Goal: Communication & Community: Answer question/provide support

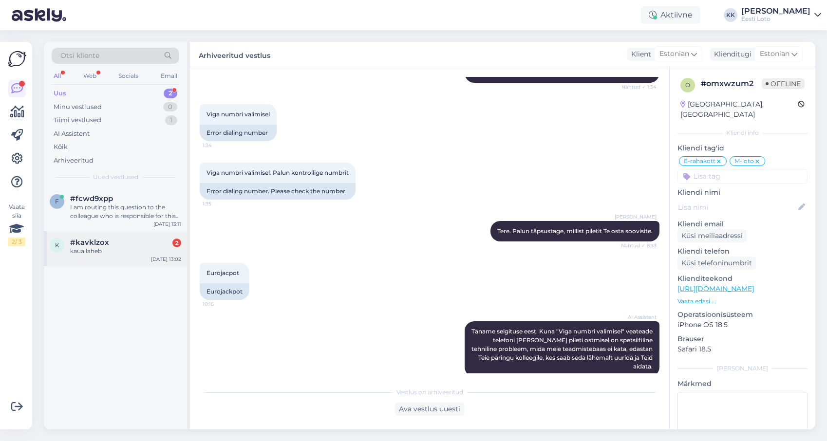
click at [111, 250] on div "kaua laheb" at bounding box center [125, 251] width 111 height 9
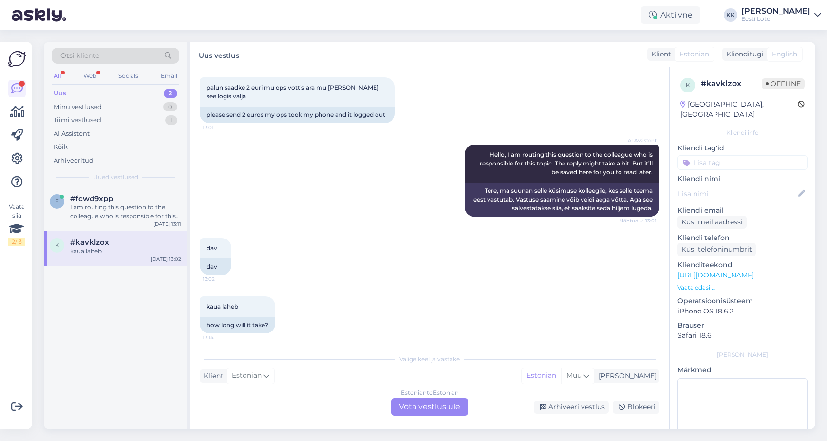
scroll to position [55, 0]
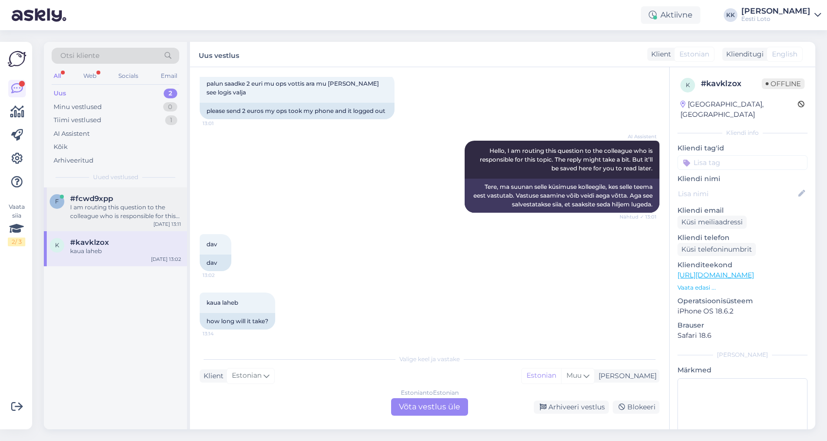
click at [158, 207] on div "I am routing this question to the colleague who is responsible for this topic. …" at bounding box center [125, 212] width 111 height 18
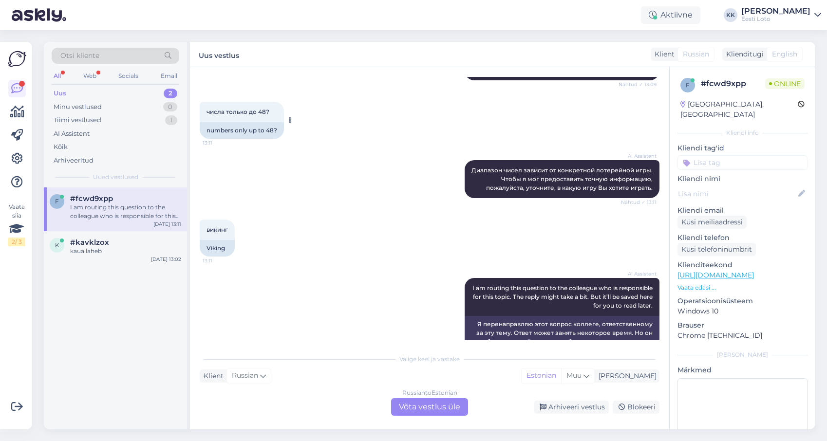
scroll to position [235, 0]
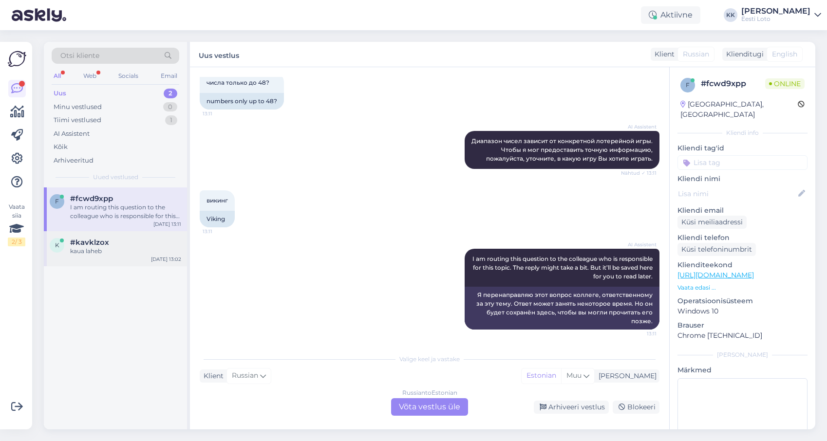
click at [118, 254] on div "kaua laheb" at bounding box center [125, 251] width 111 height 9
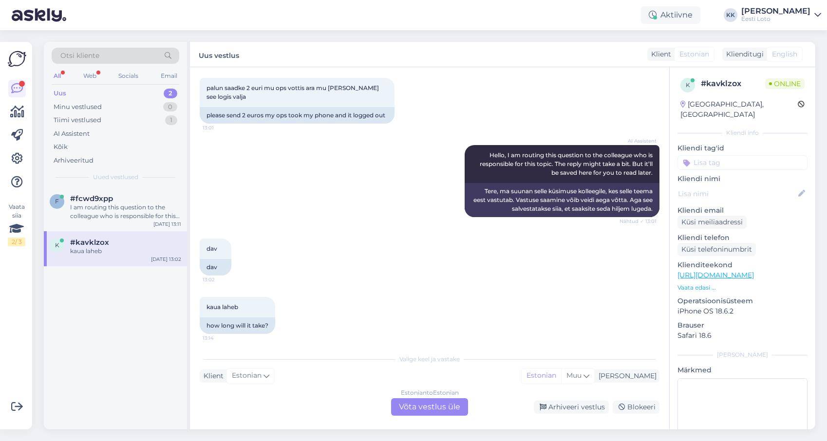
scroll to position [55, 0]
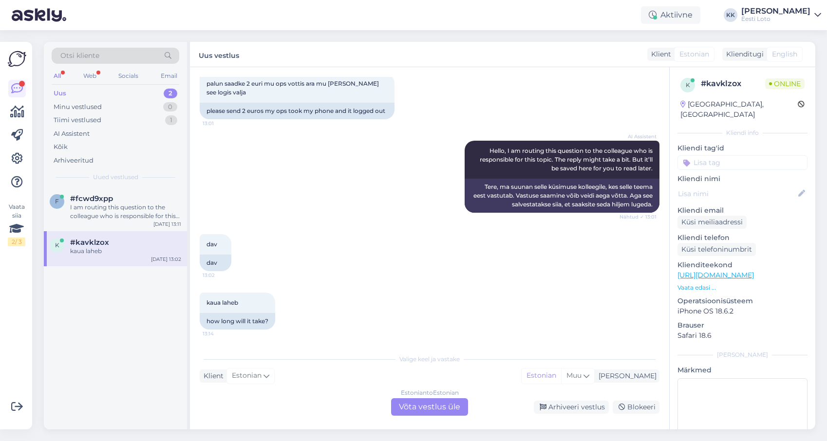
click at [414, 408] on div "Estonian to Estonian Võta vestlus üle" at bounding box center [429, 407] width 77 height 18
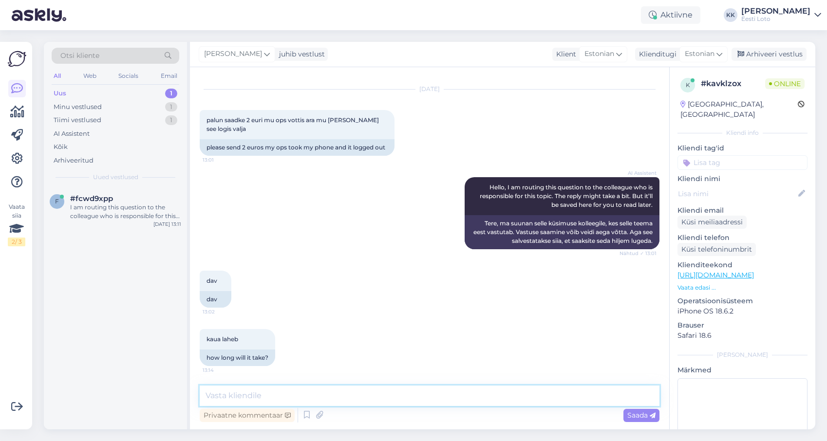
click at [412, 395] on textarea at bounding box center [430, 396] width 460 height 20
type textarea "Tere. Palun täpsustage, kas makse ebaõnnestus."
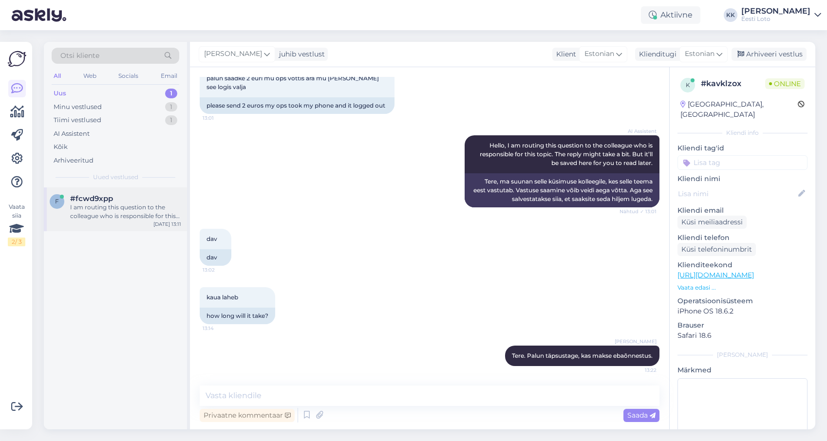
click at [109, 208] on div "I am routing this question to the colleague who is responsible for this topic. …" at bounding box center [125, 212] width 111 height 18
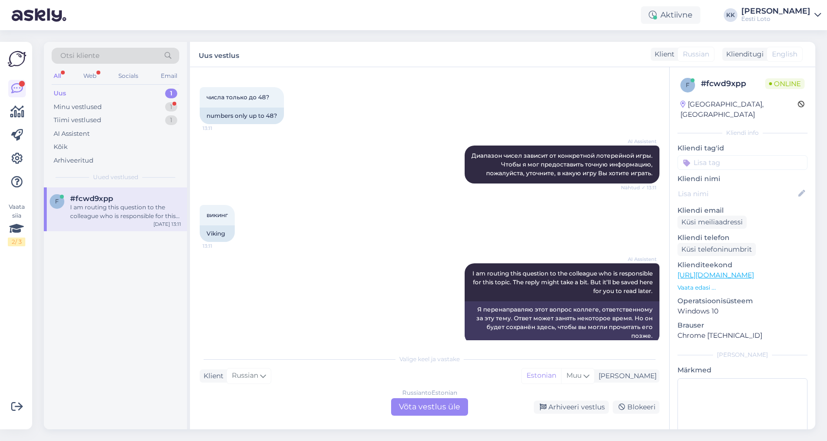
scroll to position [235, 0]
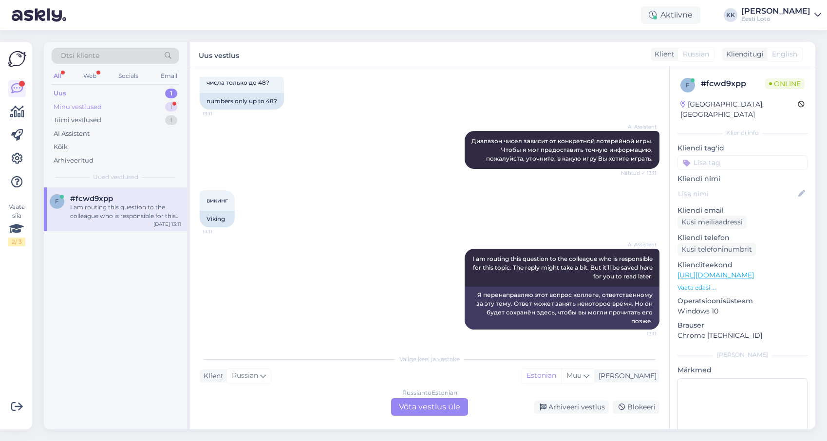
click at [85, 104] on div "Minu vestlused" at bounding box center [78, 107] width 48 height 10
click at [143, 206] on div "ma [PERSON_NAME] eest ja siis see logis mind välja ja raha kadus" at bounding box center [125, 212] width 111 height 18
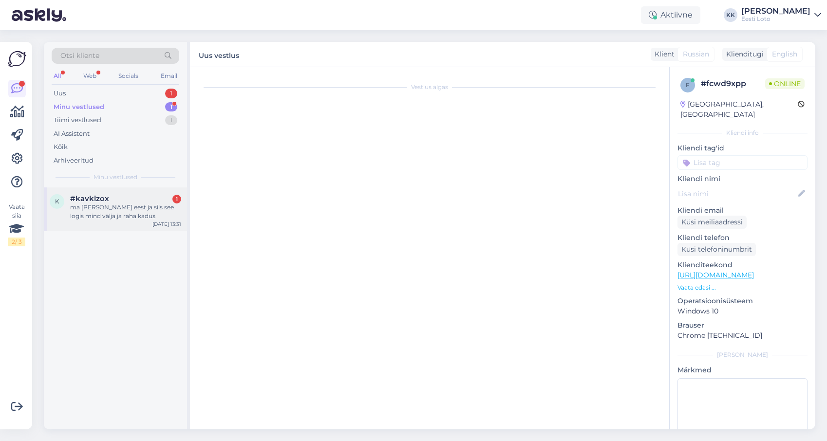
scroll to position [111, 0]
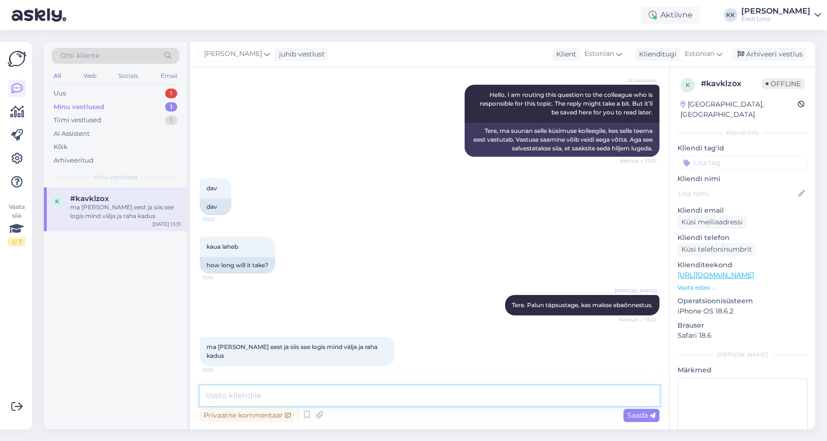
click at [316, 398] on textarea at bounding box center [430, 396] width 460 height 20
click at [207, 393] on textarea "kontrollimiseks teatage enda isikukood" at bounding box center [430, 396] width 460 height 20
click at [369, 398] on textarea "Kontrollimiseks teatage enda isikukood" at bounding box center [430, 396] width 460 height 20
type textarea "Kontrollimiseks teatage enda isikukood."
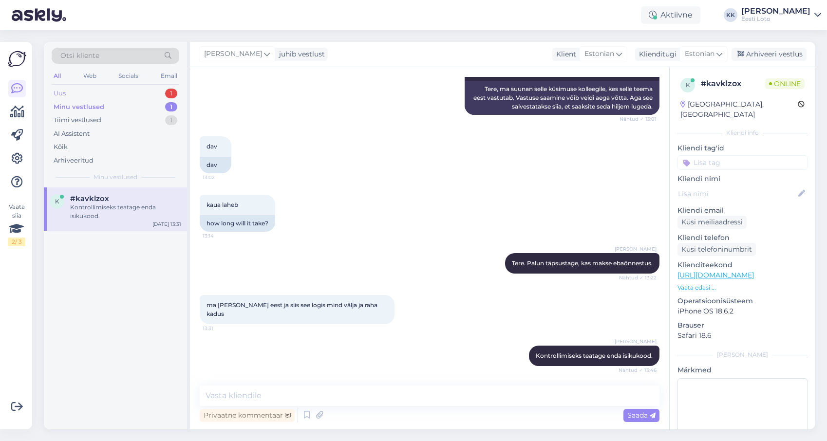
click at [103, 93] on div "Uus 1" at bounding box center [116, 94] width 128 height 14
click at [119, 214] on div "I am routing this question to the colleague who is responsible for this topic. …" at bounding box center [125, 212] width 111 height 18
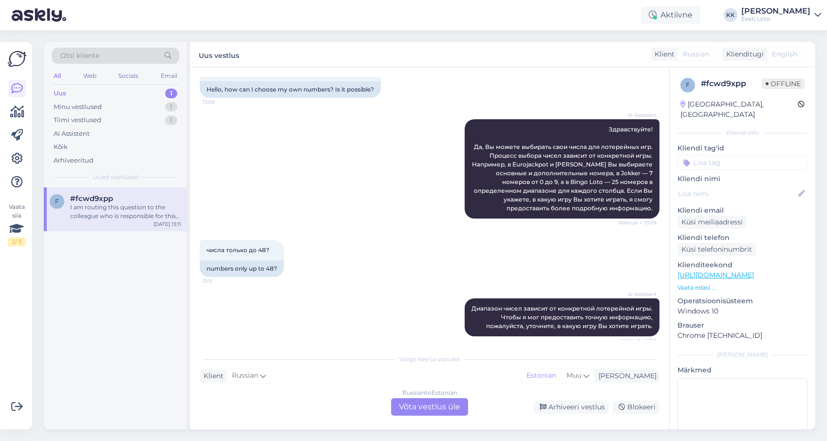
scroll to position [70, 0]
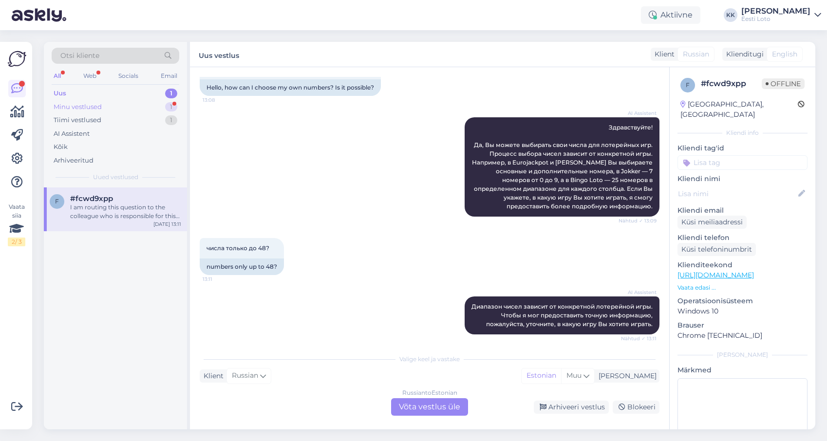
click at [123, 107] on div "Minu vestlused 1" at bounding box center [116, 107] width 128 height 14
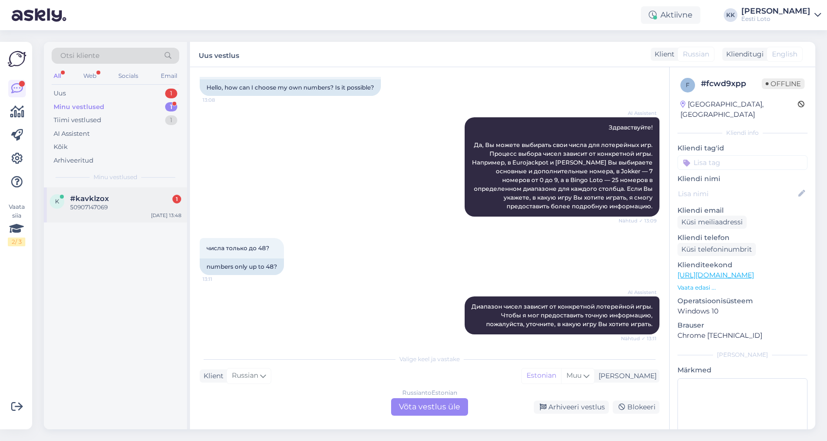
click at [108, 202] on span "#kavklzox" at bounding box center [89, 198] width 39 height 9
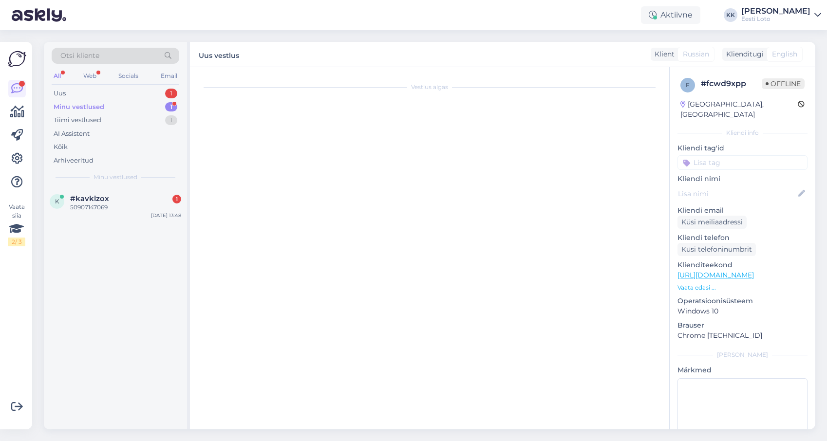
scroll to position [195, 0]
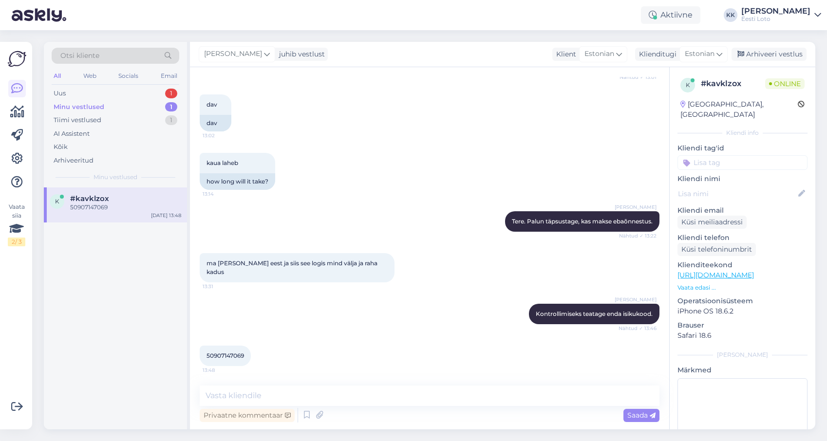
click at [232, 356] on span "50907147069" at bounding box center [224, 355] width 37 height 7
copy span "50907147069"
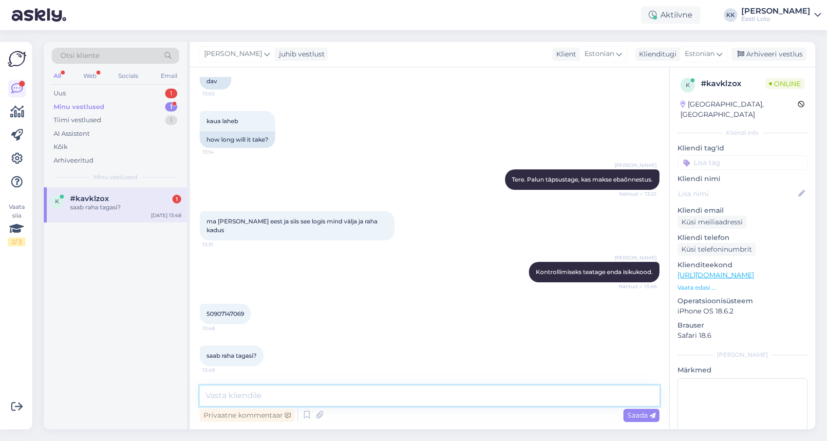
click at [275, 401] on textarea at bounding box center [430, 396] width 460 height 20
click at [93, 149] on div "Kõik" at bounding box center [116, 147] width 128 height 14
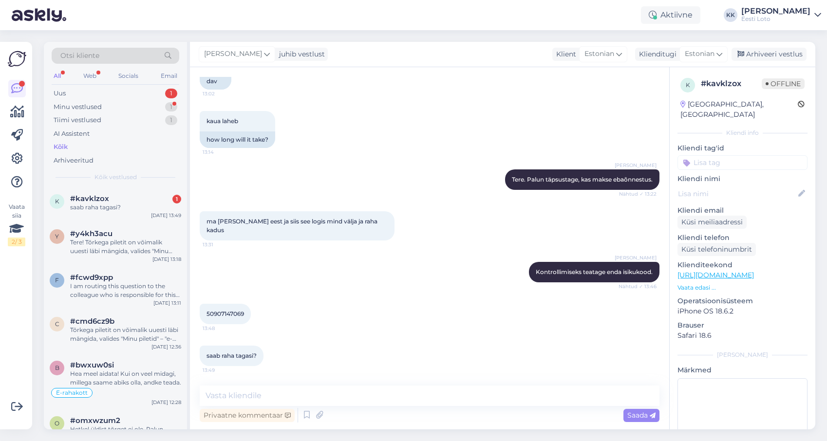
click at [142, 55] on div "Otsi kliente" at bounding box center [116, 56] width 128 height 16
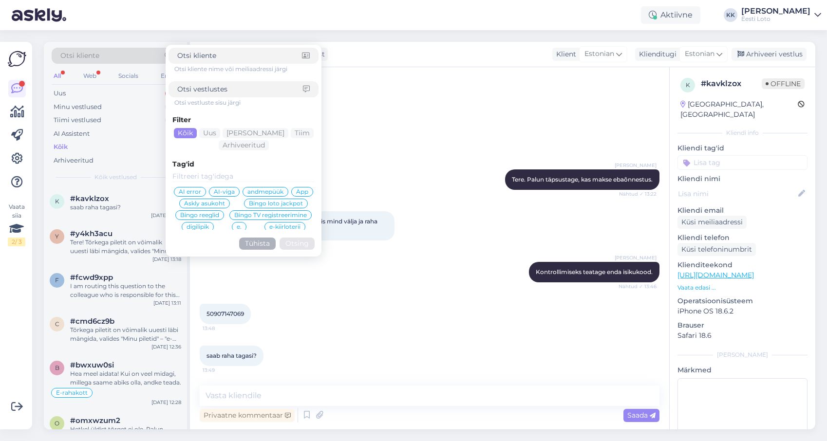
click at [229, 91] on input at bounding box center [240, 89] width 126 height 10
type input "aktiivne"
click at [293, 241] on button "Otsing" at bounding box center [297, 244] width 35 height 12
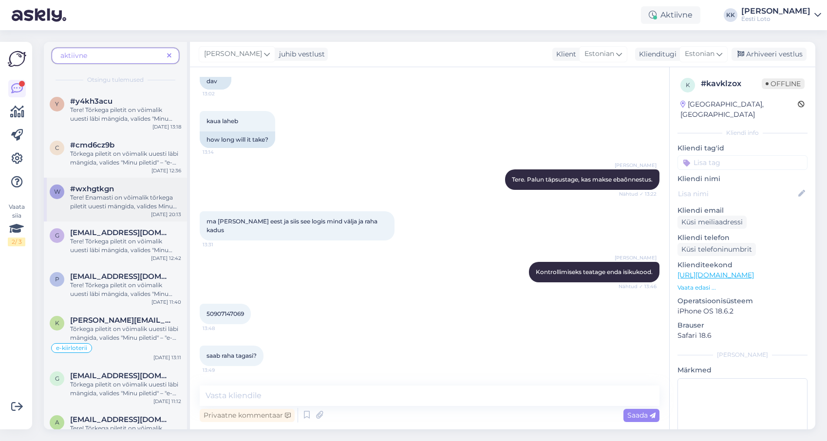
click at [112, 196] on span "Tere! Enamasti on võimalik tõrkega piletit uuesti mängida, valides Minu piletid…" at bounding box center [123, 211] width 107 height 34
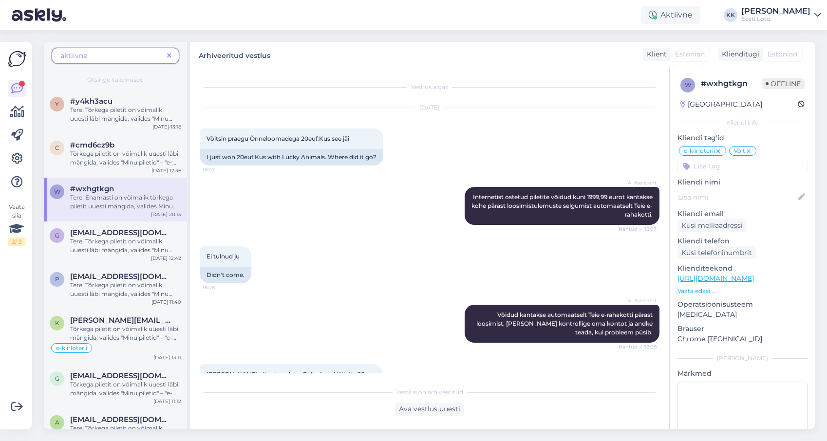
scroll to position [1478, 0]
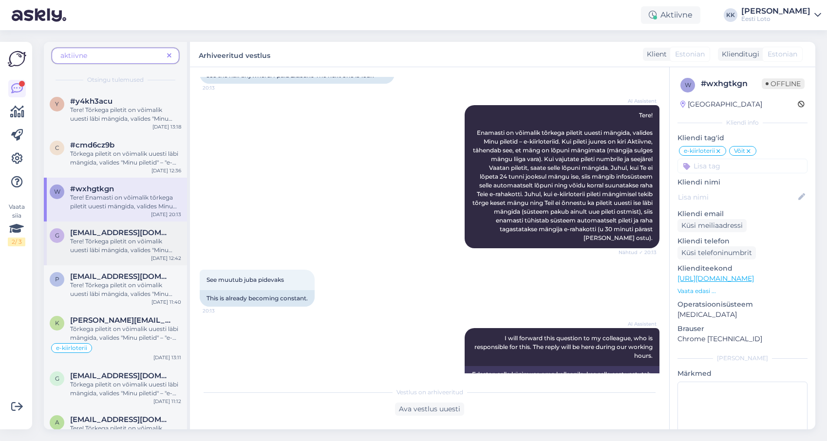
click at [89, 244] on span "Tere! Tõrkega piletit on võimalik uuesti läbi mängida, valides "Minu piletid" –…" at bounding box center [121, 255] width 102 height 34
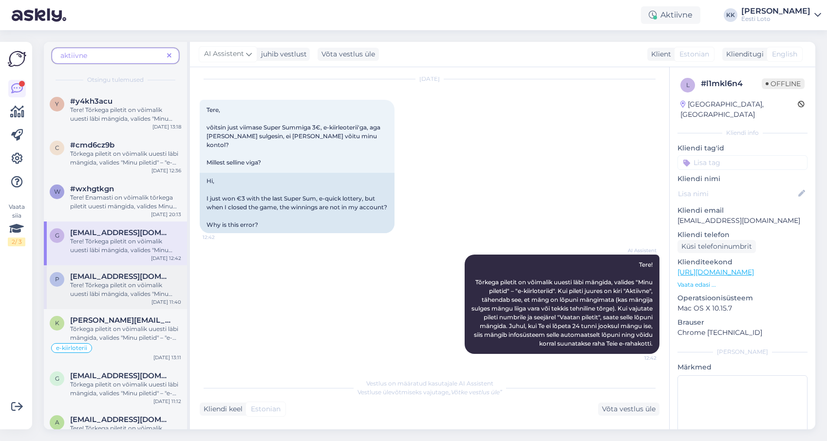
click at [96, 280] on span "[EMAIL_ADDRESS][DOMAIN_NAME]" at bounding box center [120, 276] width 101 height 9
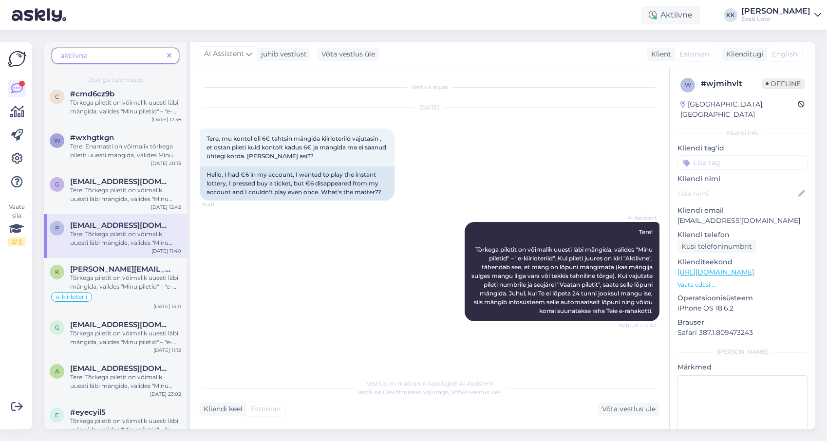
scroll to position [60, 0]
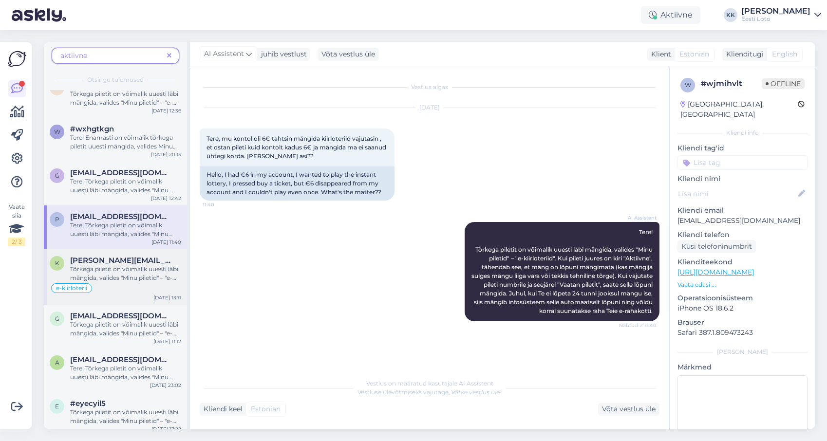
click at [103, 275] on span "Tõrkega piletit on võimalik uuesti läbi mängida, valides "Minu piletid" – "e-ki…" at bounding box center [124, 282] width 108 height 34
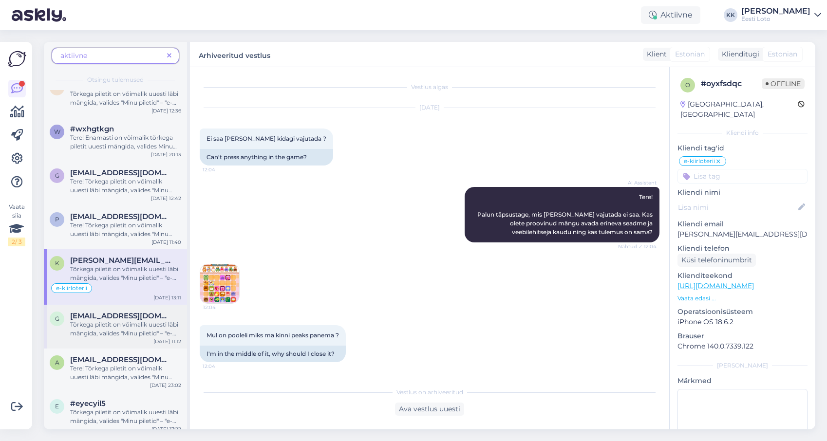
scroll to position [407, 0]
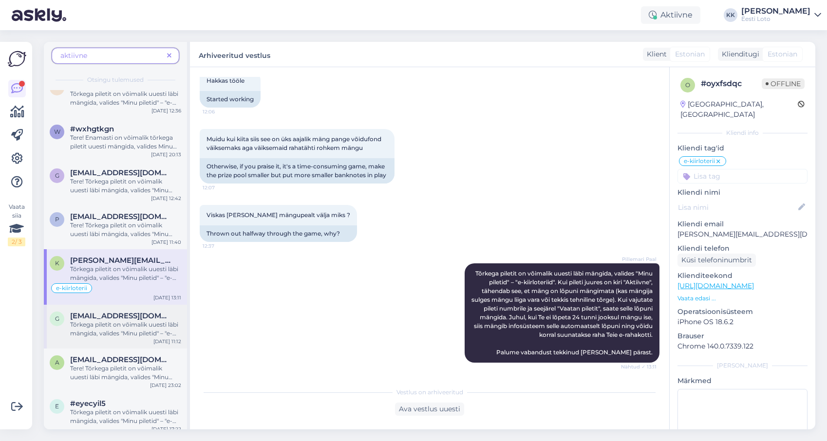
click at [99, 325] on span "Tõrkega piletit on võimalik uuesti läbi mängida, valides "Minu piletid" – "e-ki…" at bounding box center [124, 338] width 108 height 34
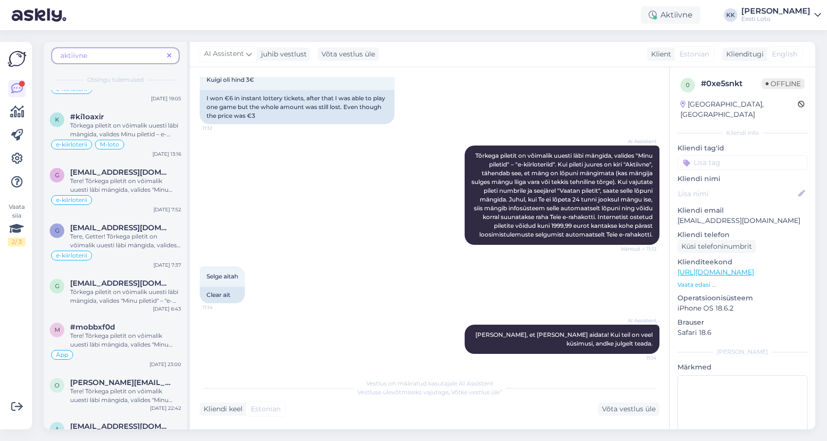
scroll to position [590, 0]
click at [145, 242] on span "Tere, Getter! Tõrkega piletit on võimalik uuesti läbi mängida, valides "Minu pi…" at bounding box center [125, 249] width 111 height 34
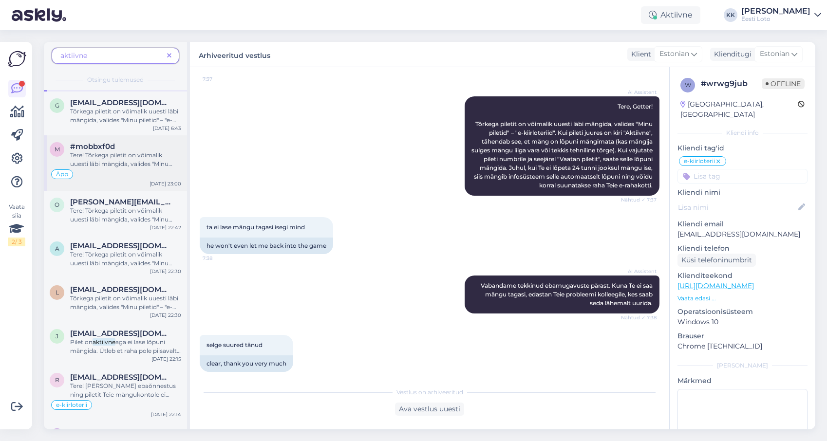
scroll to position [771, 0]
click at [97, 349] on span "aga ei lase lõpuni mängida. Ütleb et raha pole piisavalt ja tahab et juurde kan…" at bounding box center [125, 349] width 111 height 25
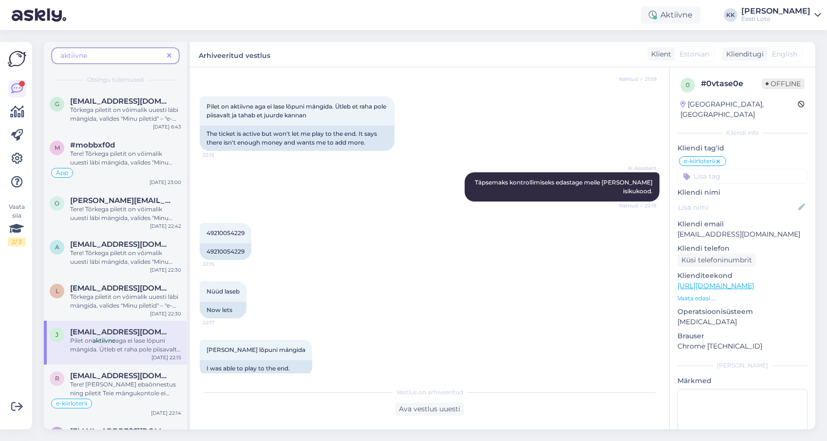
scroll to position [269, 0]
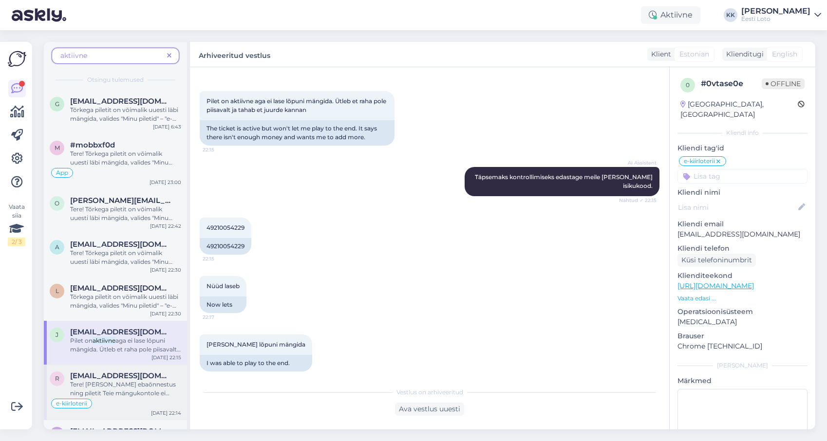
click at [135, 388] on span "Tere! [PERSON_NAME] ebaõnnestus ning piletit Teie mängukontole ei ilmunud, palu…" at bounding box center [124, 437] width 108 height 112
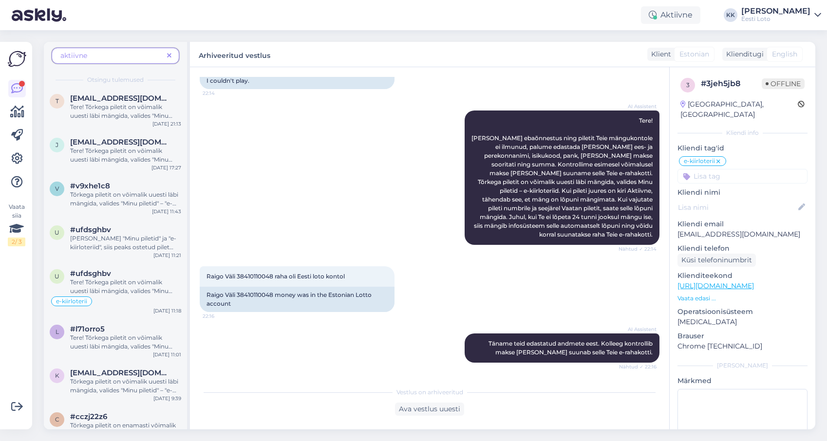
scroll to position [1205, 0]
click at [136, 246] on span "[PERSON_NAME] "Minu piletid" ja "e-kiirloteriid", siis peaks ostetud pilet nime…" at bounding box center [125, 250] width 110 height 34
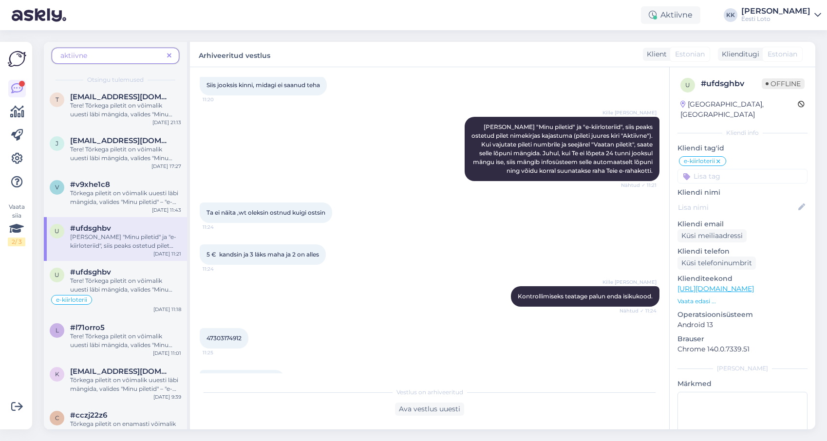
scroll to position [369, 0]
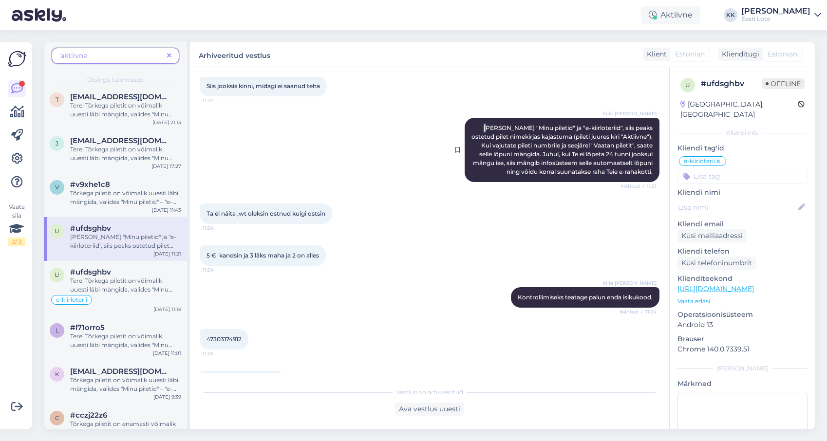
click at [480, 124] on span "[PERSON_NAME] "Minu piletid" ja "e-kiirloteriid", siis peaks ostetud pilet nime…" at bounding box center [562, 149] width 183 height 51
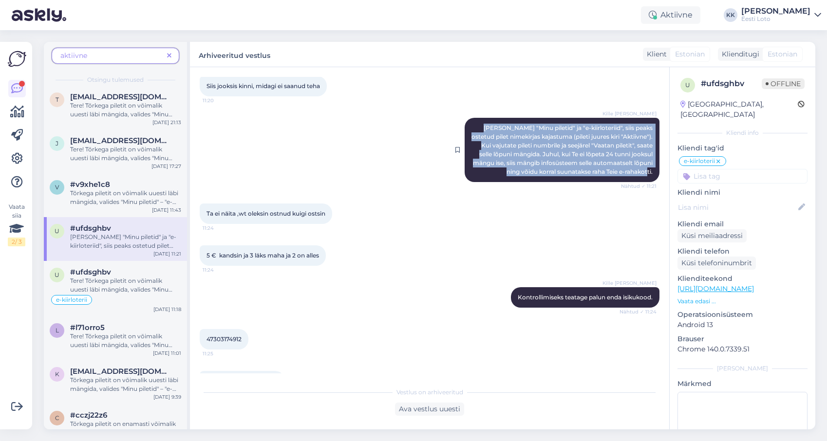
drag, startPoint x: 480, startPoint y: 118, endPoint x: 630, endPoint y: 173, distance: 159.8
click at [630, 173] on div "Kille Nevolihhin [PERSON_NAME] "Minu piletid" ja "e-kiirloteriid", siis peaks o…" at bounding box center [562, 150] width 195 height 64
copy span "[PERSON_NAME] "Minu piletid" ja "e-kiirloteriid", siis peaks ostetud pilet nime…"
click at [169, 53] on icon at bounding box center [169, 56] width 4 height 7
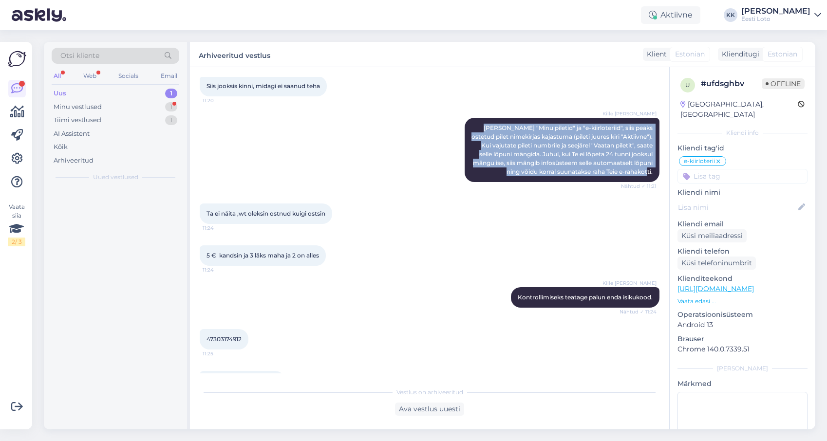
scroll to position [0, 0]
click at [112, 108] on div "Minu vestlused 1" at bounding box center [116, 107] width 128 height 14
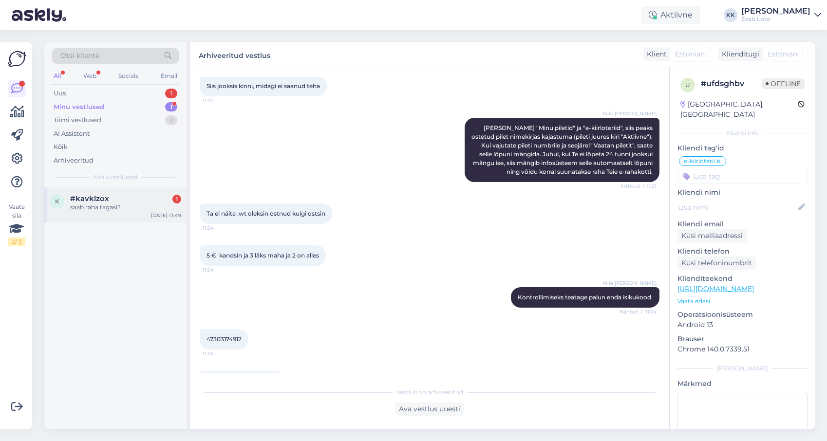
click at [105, 200] on span "#kavklzox" at bounding box center [89, 198] width 39 height 9
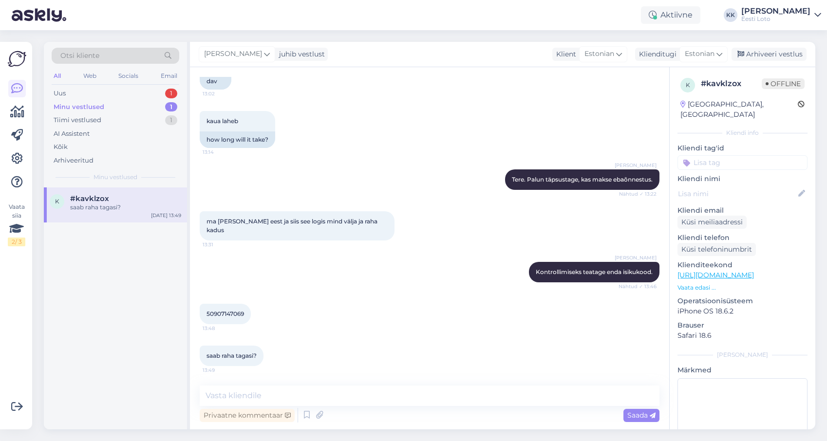
scroll to position [237, 0]
click at [256, 391] on textarea at bounding box center [430, 396] width 460 height 20
paste textarea "[PERSON_NAME] "Minu piletid" ja "e-kiirloteriid", siis peaks ostetud pilet nime…"
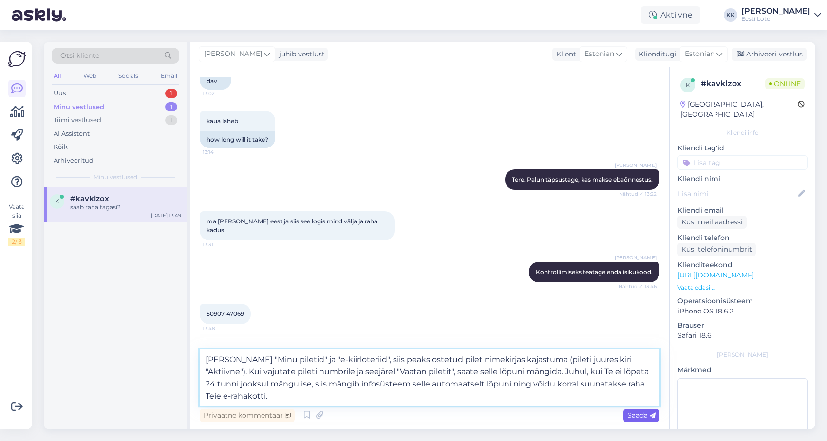
type textarea "[PERSON_NAME] "Minu piletid" ja "e-kiirloteriid", siis peaks ostetud pilet nime…"
click at [637, 416] on span "Saada" at bounding box center [641, 415] width 28 height 9
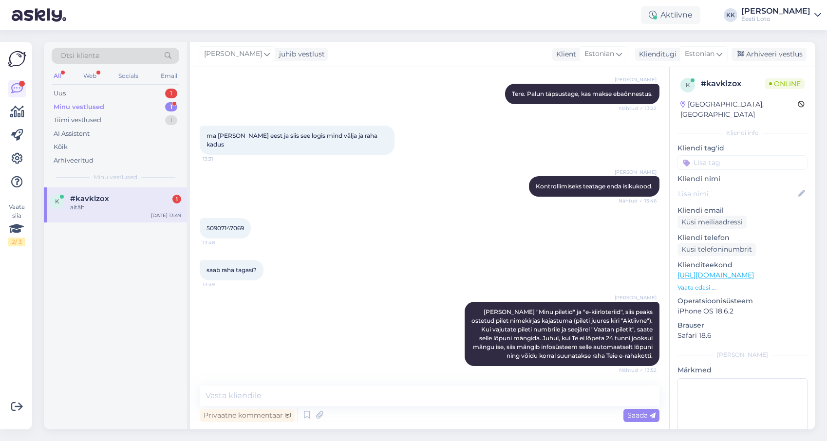
scroll to position [364, 0]
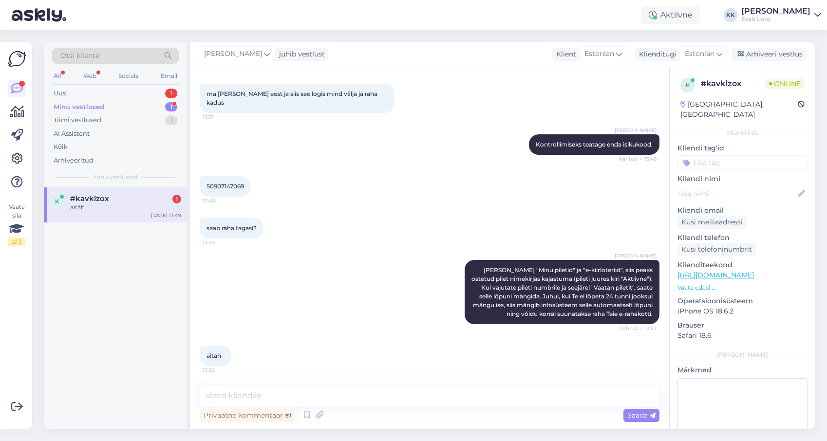
click at [100, 198] on span "#kavklzox" at bounding box center [89, 198] width 39 height 9
click at [736, 155] on input at bounding box center [742, 162] width 130 height 15
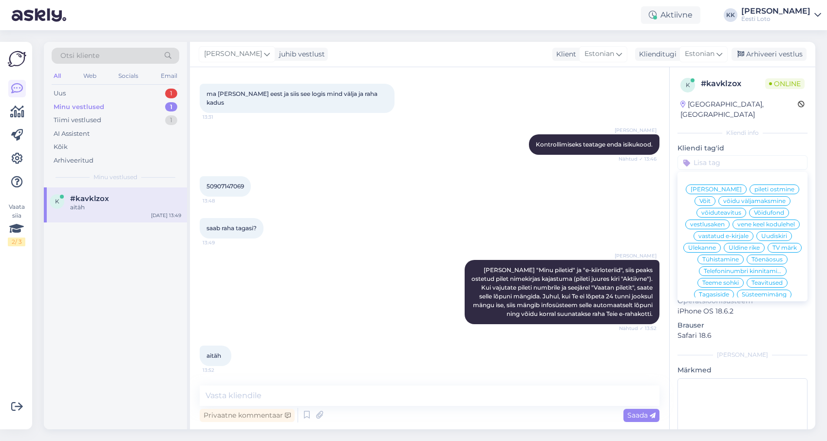
scroll to position [338, 0]
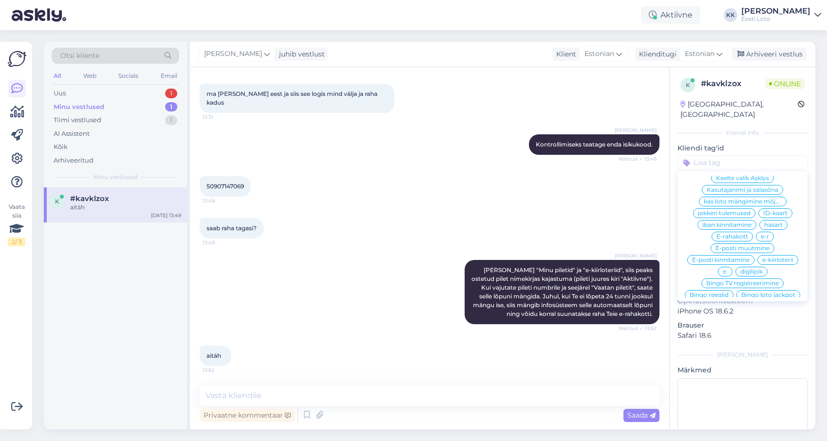
click at [771, 257] on span "e-kiirloterii" at bounding box center [777, 260] width 31 height 6
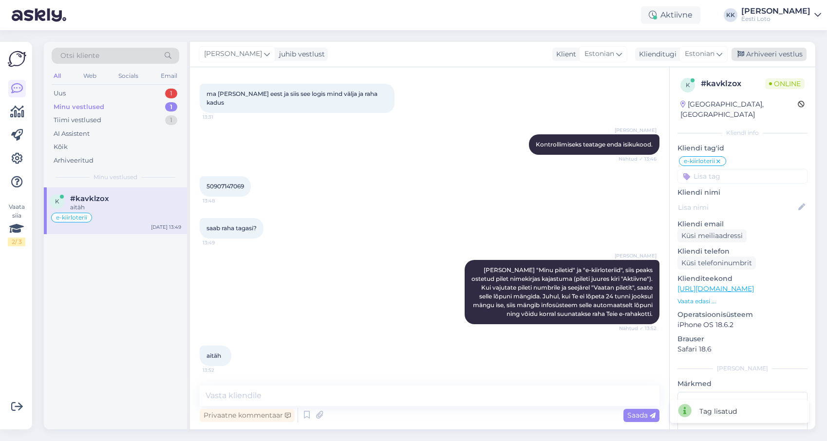
click at [776, 53] on div "Arhiveeri vestlus" at bounding box center [768, 54] width 75 height 13
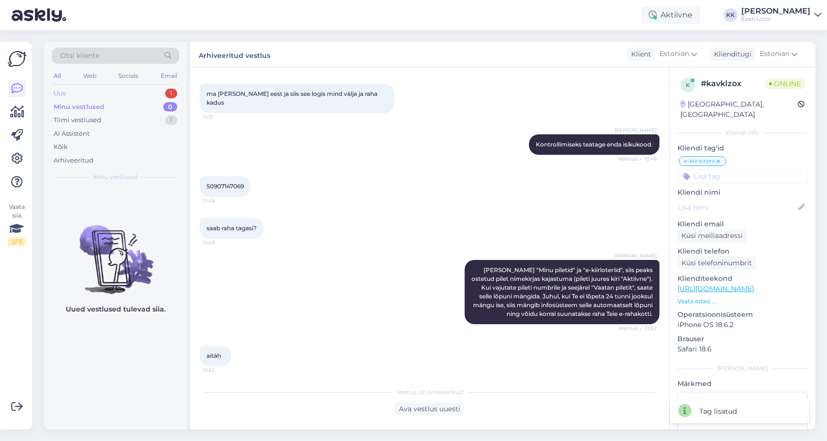
click at [68, 94] on div "Uus 1" at bounding box center [116, 94] width 128 height 14
